Goal: Entertainment & Leisure: Consume media (video, audio)

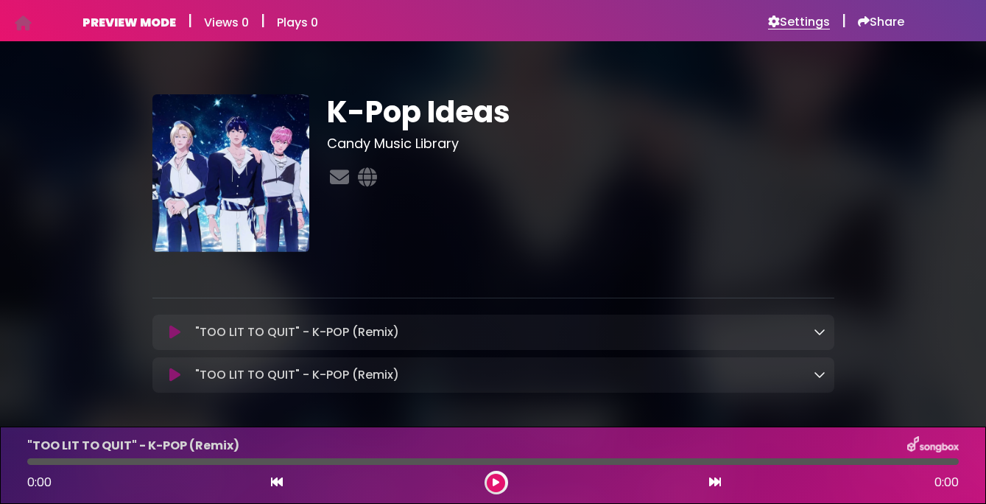
click at [801, 23] on h6 "Settings" at bounding box center [799, 22] width 62 height 15
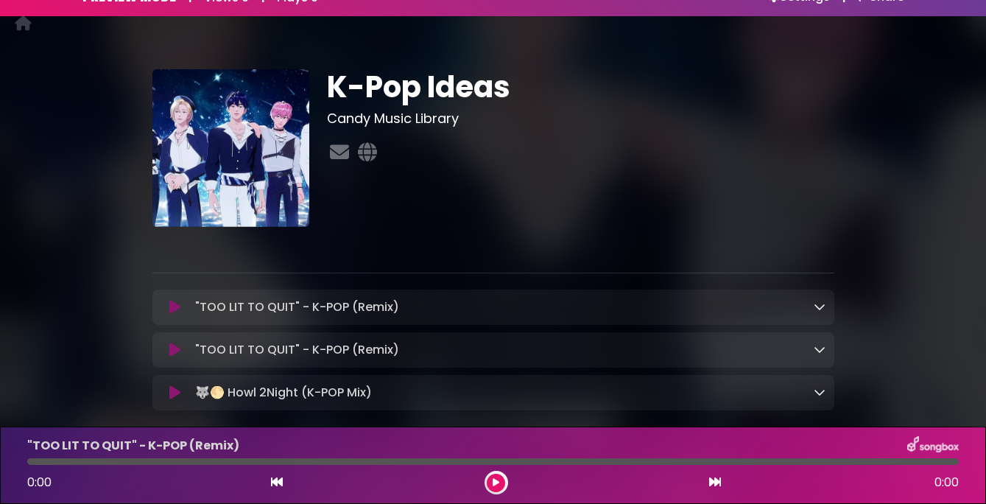
scroll to position [104, 0]
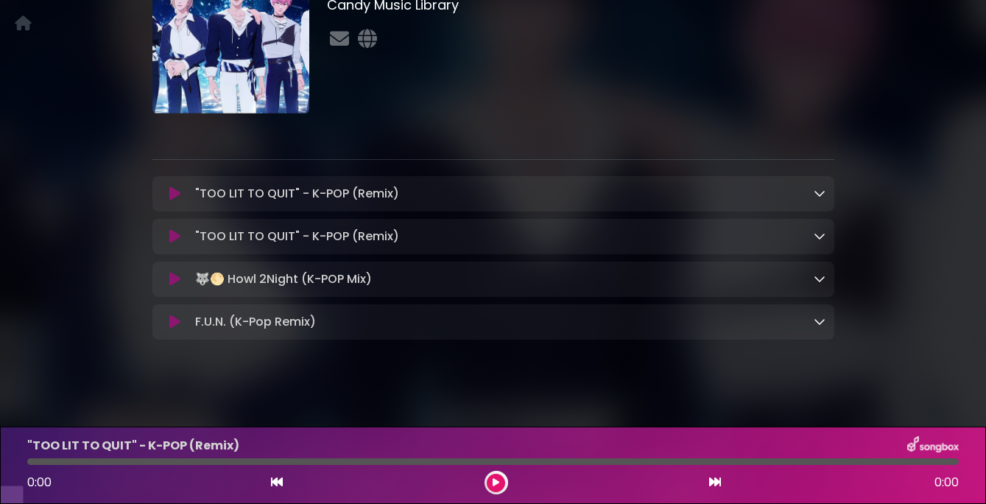
scroll to position [116, 0]
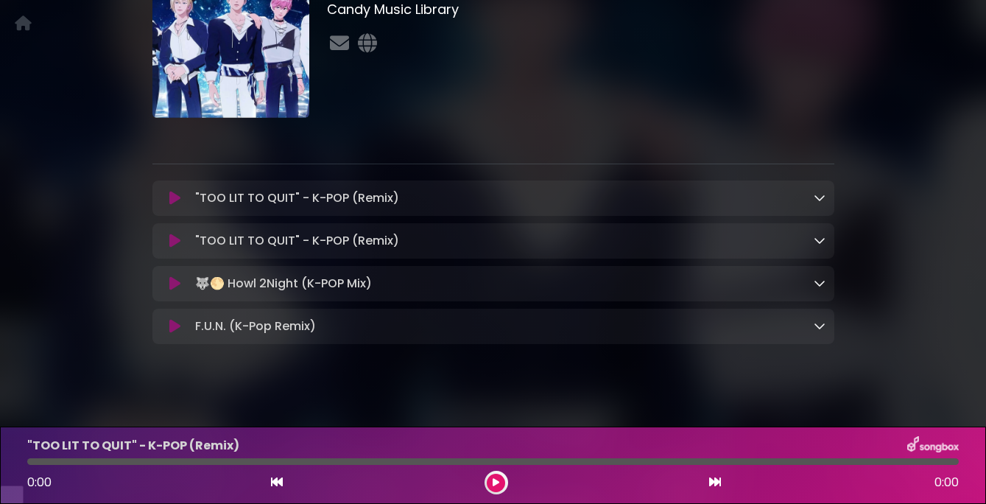
click at [174, 248] on icon at bounding box center [174, 240] width 11 height 15
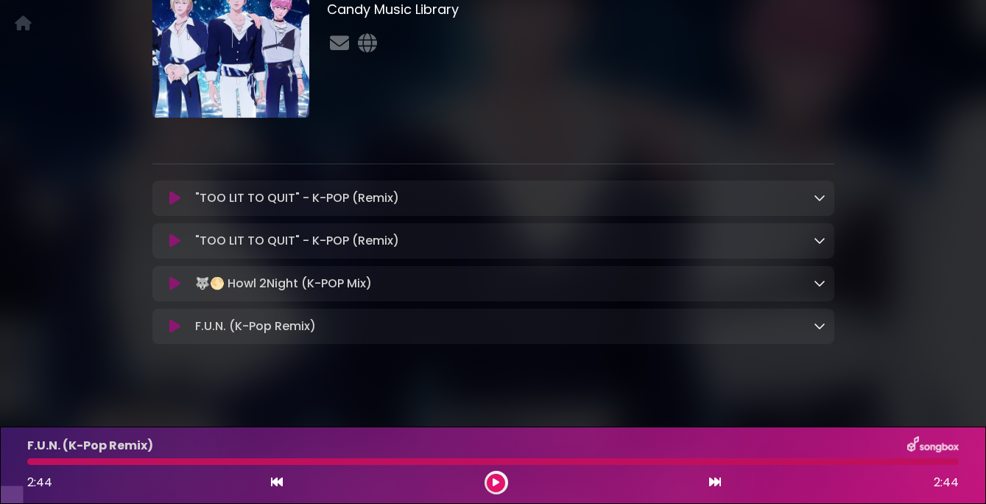
click at [175, 205] on icon at bounding box center [174, 198] width 11 height 15
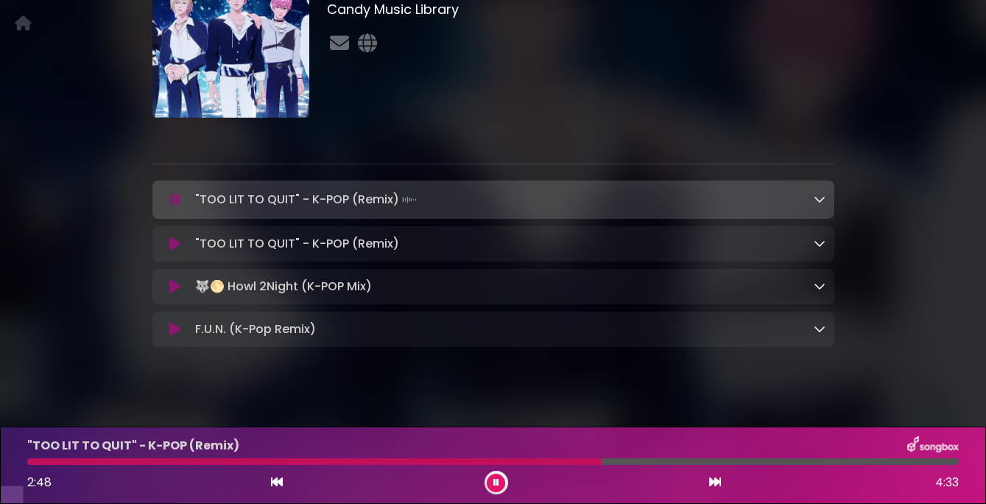
click at [172, 251] on icon at bounding box center [174, 243] width 11 height 15
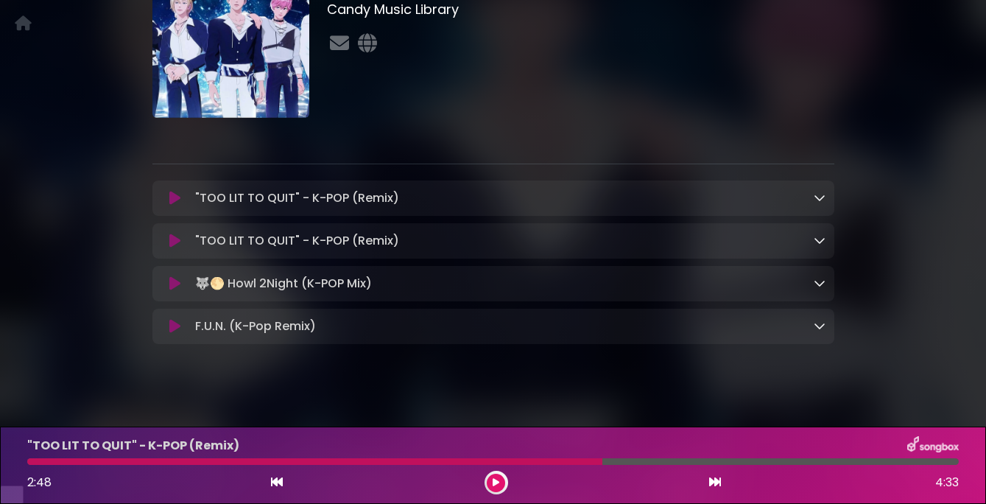
click at [172, 248] on icon at bounding box center [174, 240] width 11 height 15
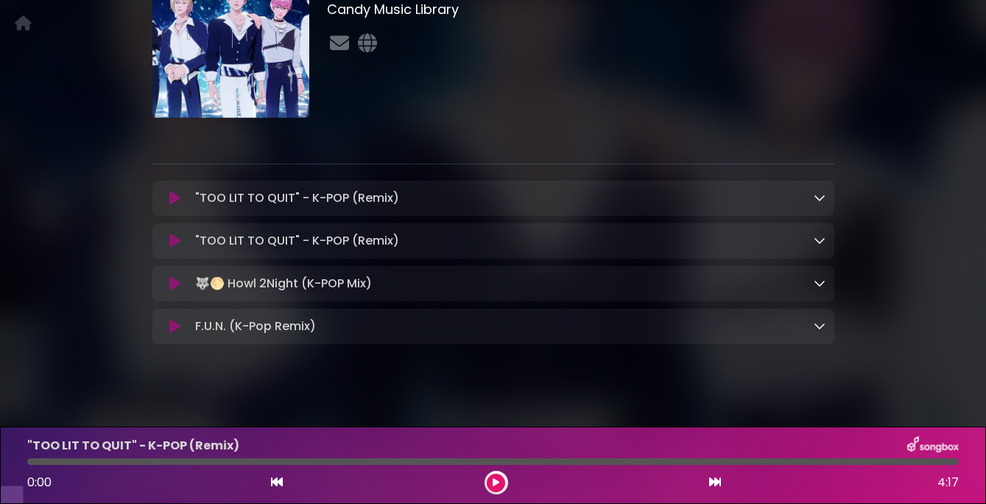
click at [176, 248] on icon at bounding box center [174, 240] width 11 height 15
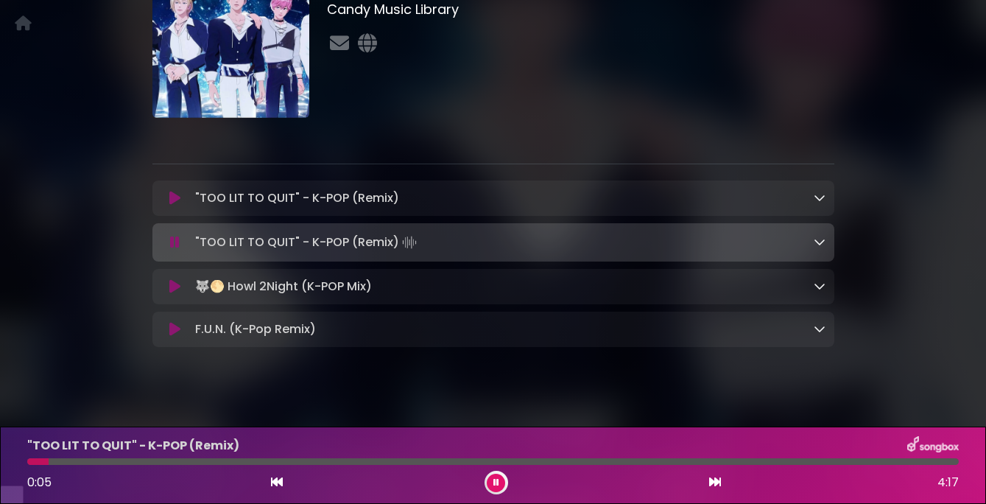
click at [172, 205] on icon at bounding box center [174, 198] width 11 height 15
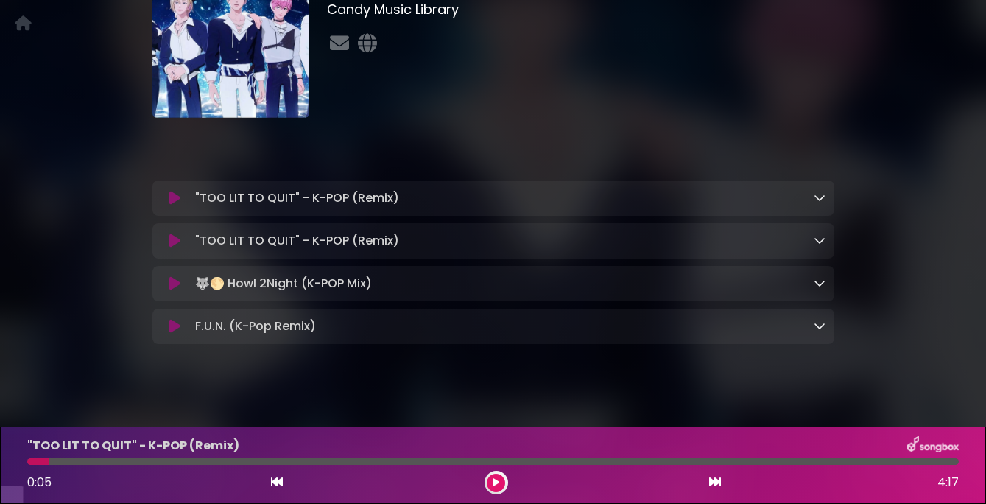
click at [172, 205] on icon at bounding box center [174, 198] width 11 height 15
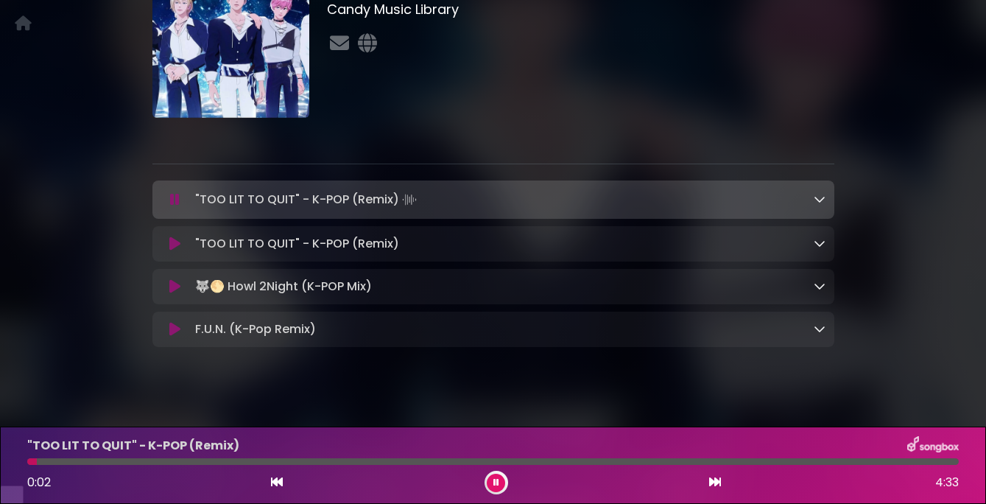
click at [172, 251] on icon at bounding box center [174, 243] width 11 height 15
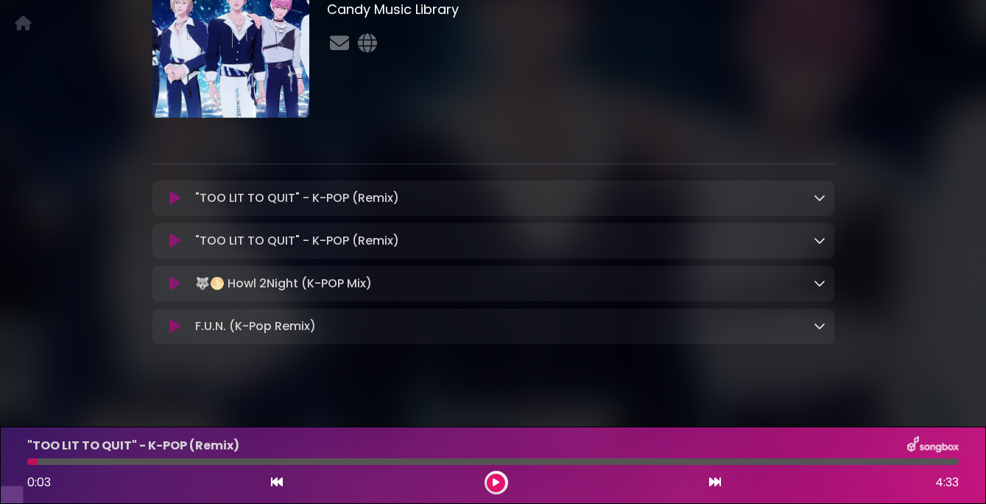
click at [176, 248] on icon at bounding box center [174, 240] width 11 height 15
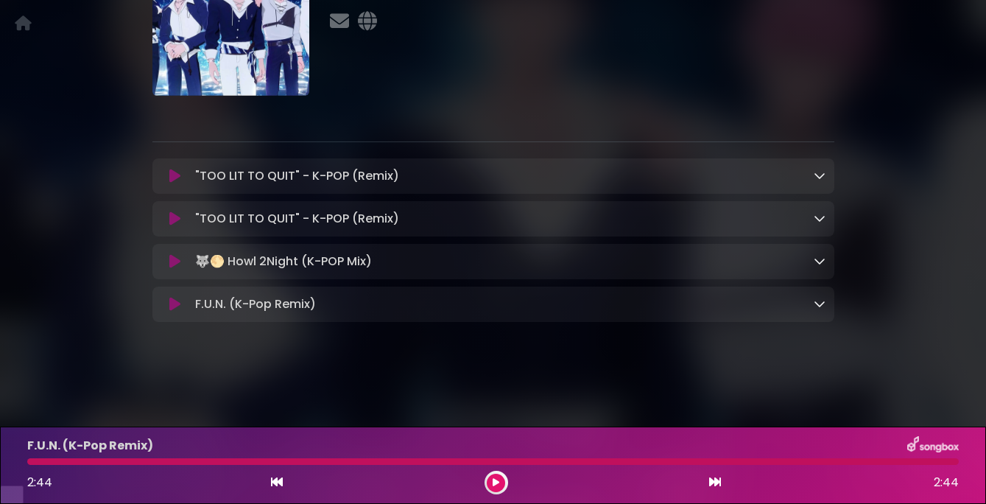
scroll to position [147, 0]
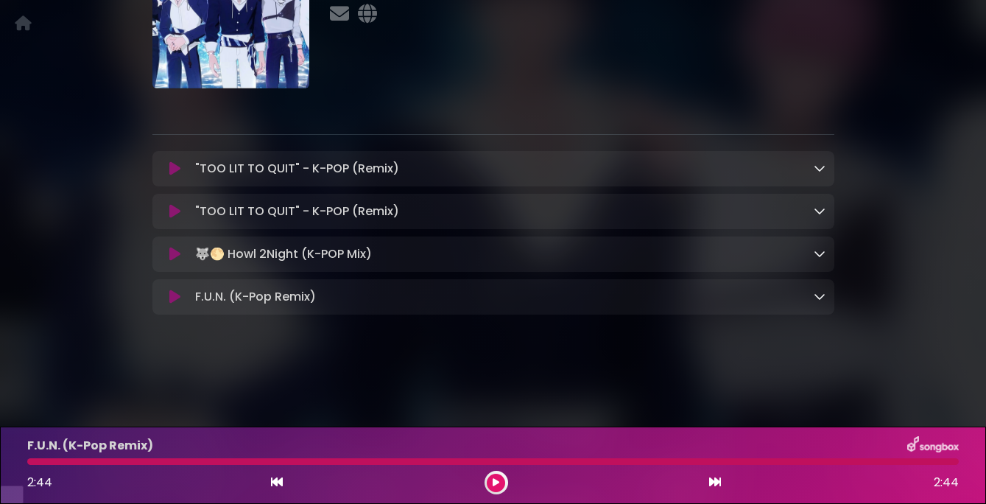
click at [345, 263] on p "🐺🌕 Howl 2Night (K-POP Mix) Loading Track..." at bounding box center [283, 254] width 177 height 18
click at [177, 261] on icon at bounding box center [174, 254] width 11 height 15
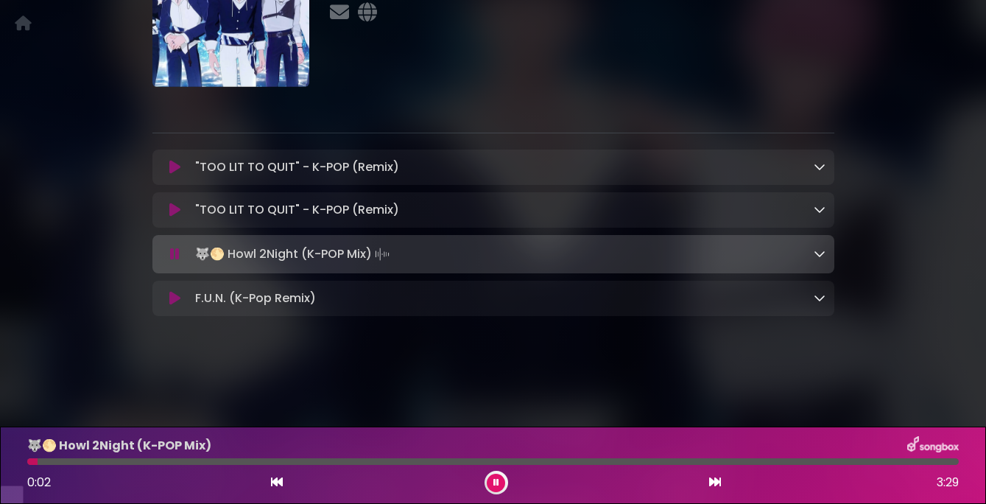
click at [175, 217] on icon at bounding box center [174, 210] width 11 height 15
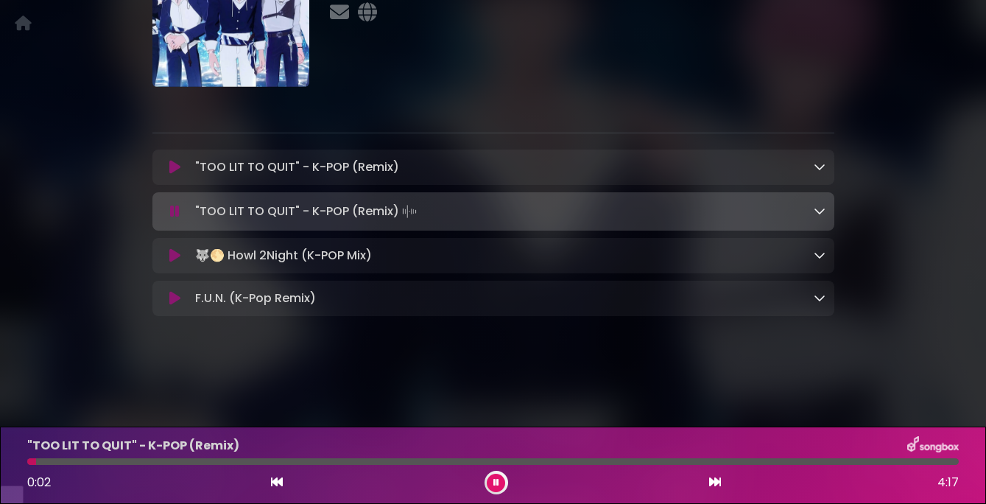
click at [496, 484] on icon at bounding box center [496, 482] width 6 height 9
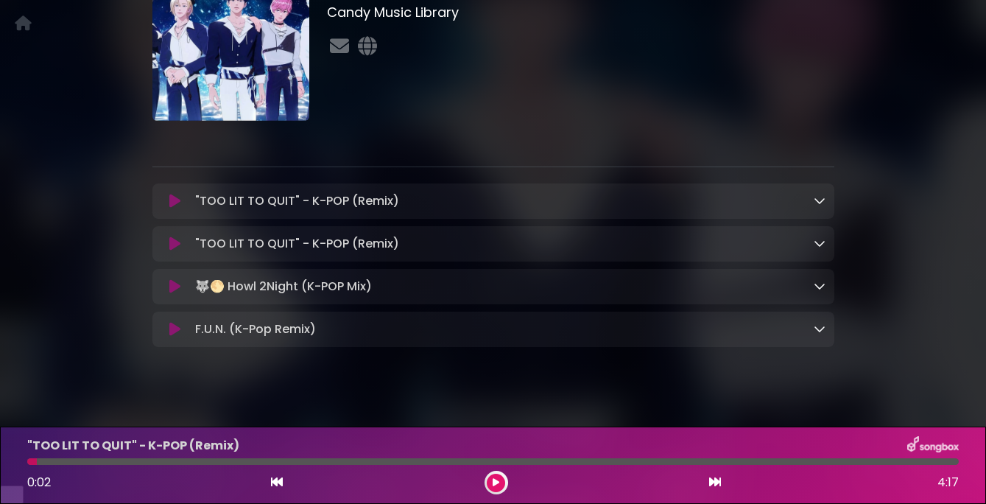
scroll to position [96, 0]
